Goal: Transaction & Acquisition: Purchase product/service

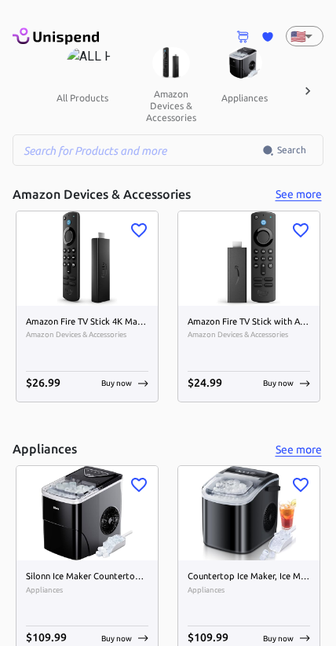
click at [161, 114] on button "amazon devices & accessories" at bounding box center [171, 106] width 75 height 54
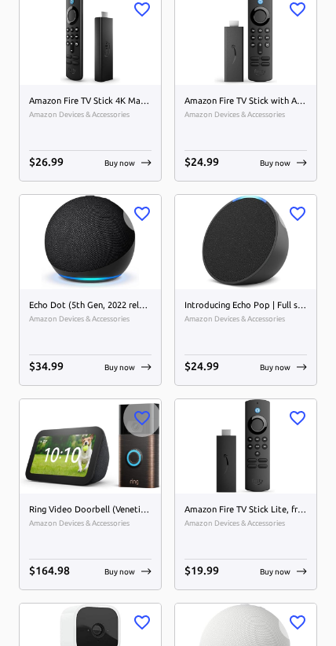
scroll to position [225, 0]
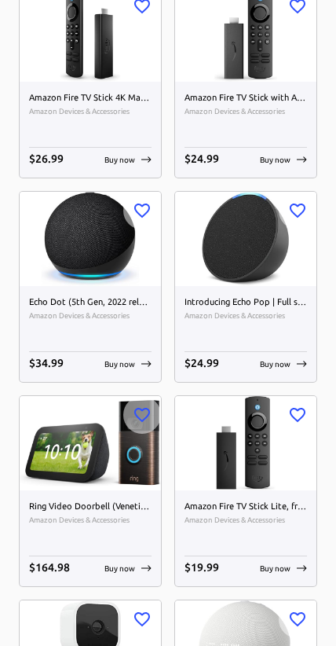
click at [287, 266] on img at bounding box center [245, 239] width 141 height 94
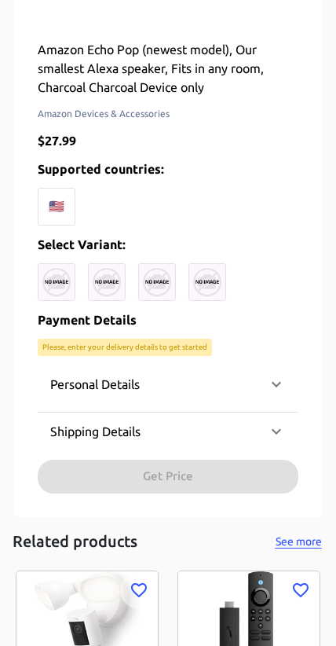
scroll to position [477, 0]
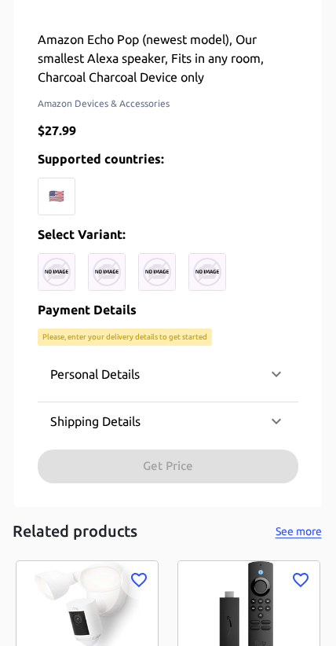
click at [62, 191] on div "🇺🇸" at bounding box center [57, 197] width 38 height 38
click at [58, 188] on div "🇺🇸" at bounding box center [57, 197] width 38 height 38
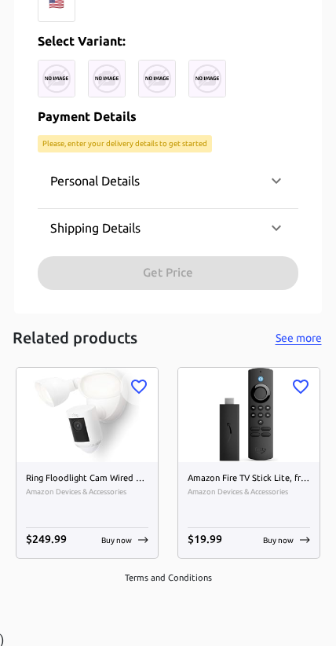
click at [86, 192] on div "Personal Details" at bounding box center [168, 181] width 261 height 38
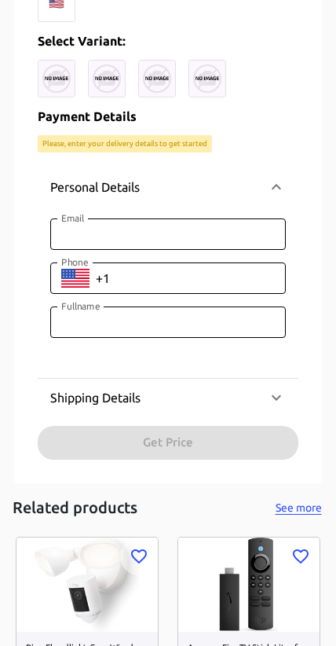
click at [86, 185] on p "Personal Details" at bounding box center [95, 187] width 90 height 19
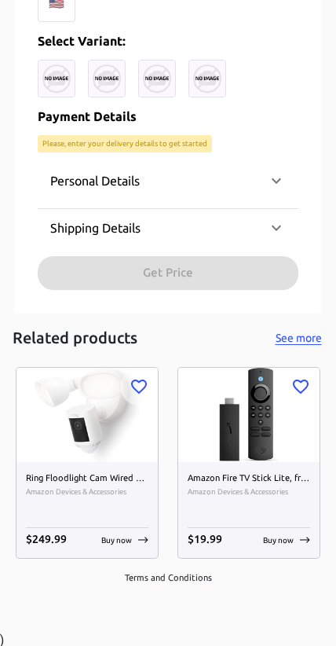
click at [103, 224] on p "Shipping Details" at bounding box center [95, 227] width 90 height 19
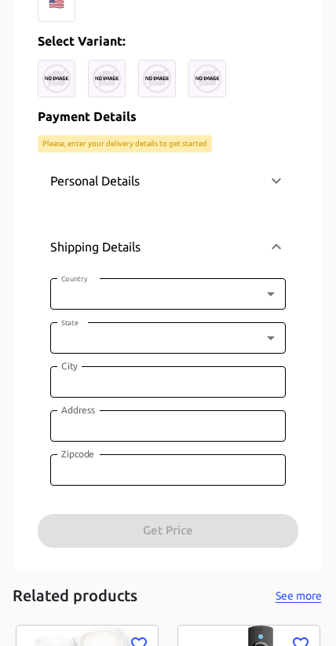
click at [101, 226] on div "Shipping Details" at bounding box center [168, 246] width 261 height 50
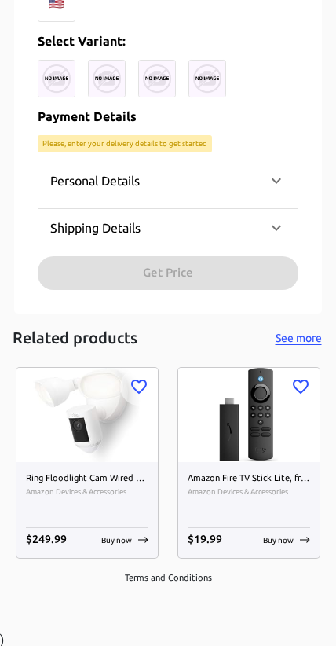
click at [124, 271] on div "Personal Details Email Email Phone ​ Phone Fullname Fullname Shipping Details C…" at bounding box center [168, 225] width 261 height 127
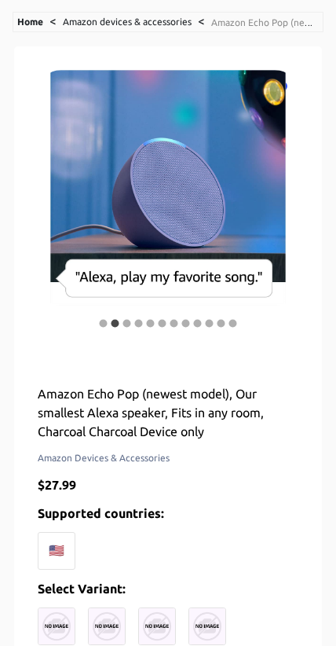
scroll to position [0, 0]
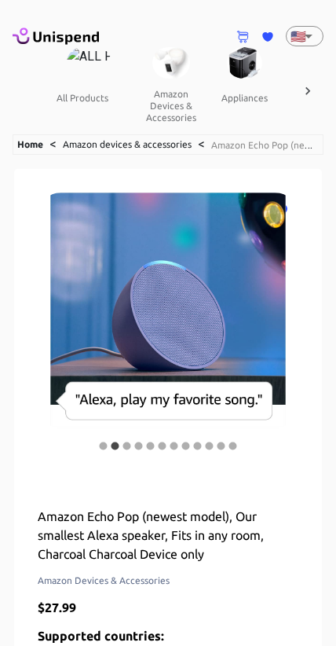
click at [161, 107] on button "amazon devices & accessories" at bounding box center [171, 106] width 75 height 54
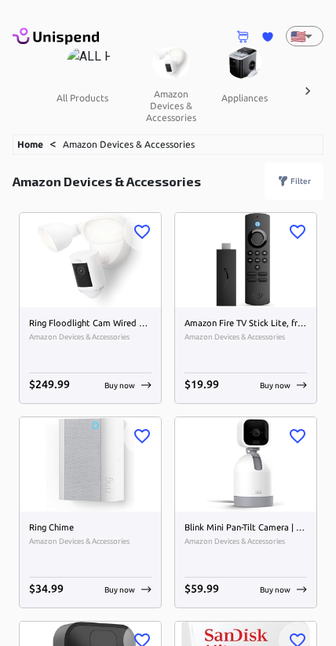
click at [297, 286] on img at bounding box center [245, 260] width 141 height 94
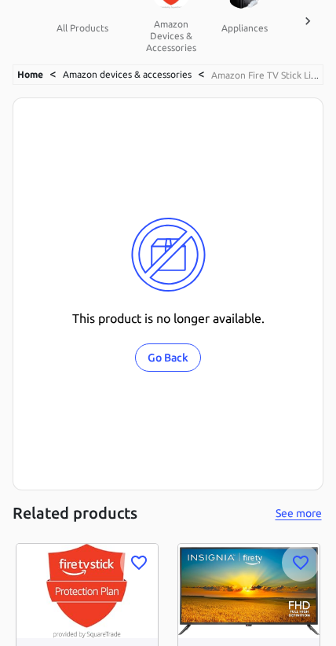
scroll to position [246, 0]
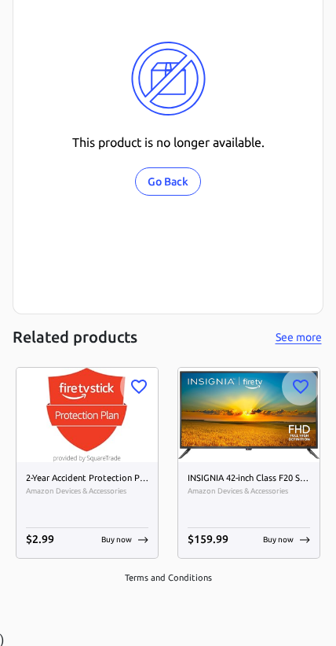
click at [292, 108] on div "This product is no longer available. Go Back" at bounding box center [168, 117] width 311 height 393
click at [237, 432] on img at bounding box center [248, 415] width 141 height 94
